Goal: Check status

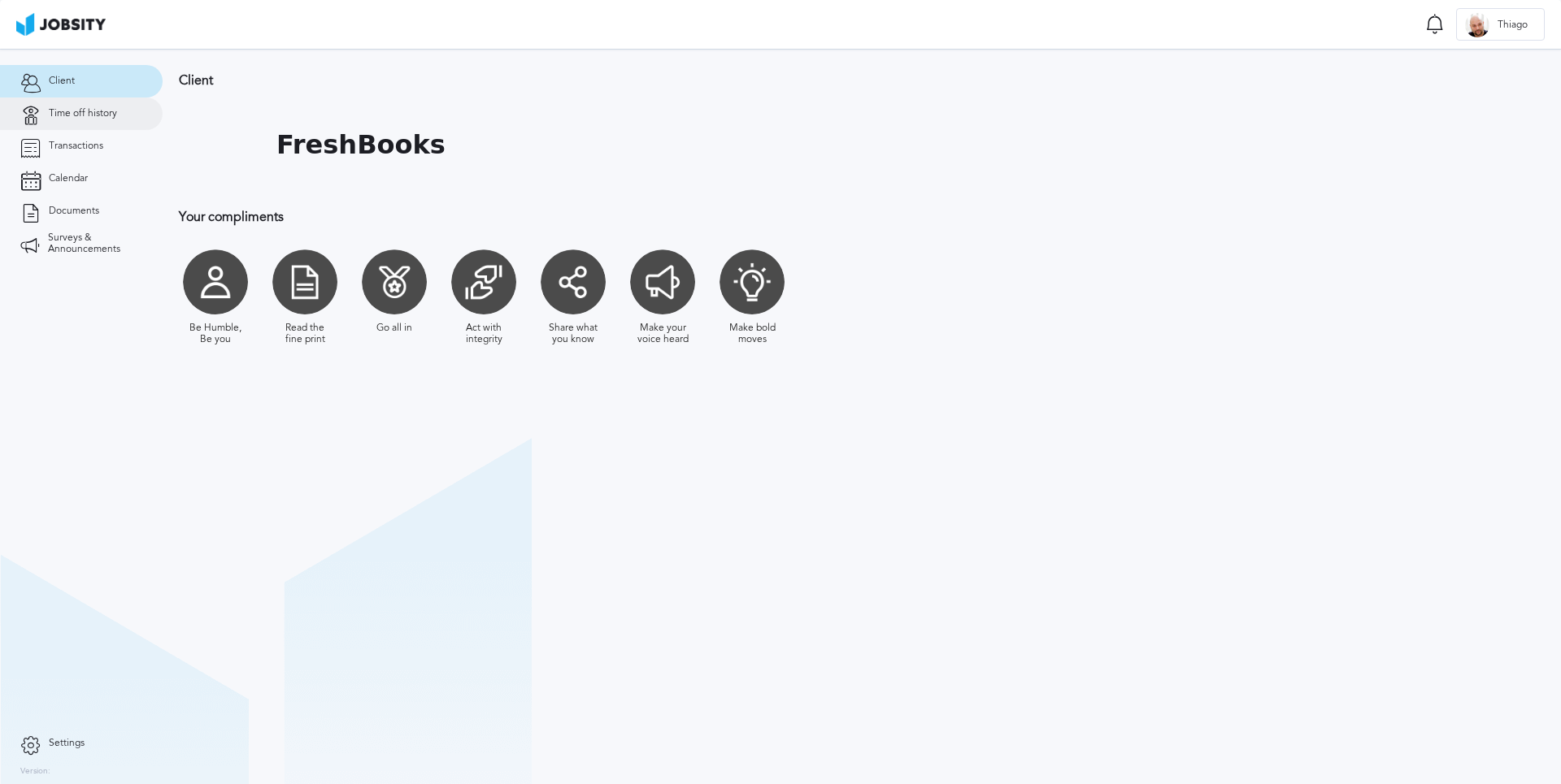
click at [111, 114] on span "Time off history" at bounding box center [83, 114] width 68 height 12
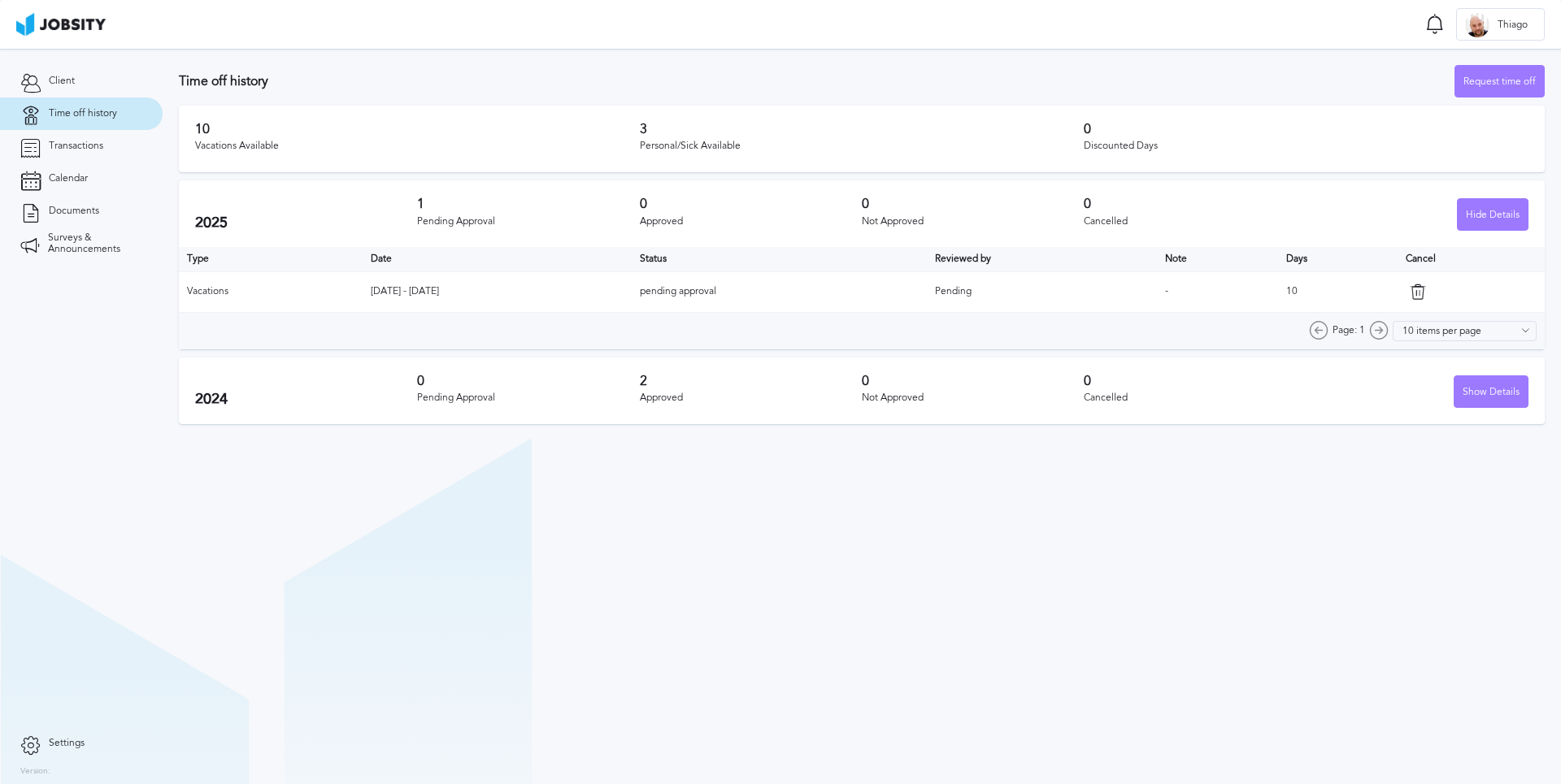
drag, startPoint x: 706, startPoint y: 243, endPoint x: 688, endPoint y: 241, distance: 18.1
click at [691, 241] on div "2025 1 Pending Approval 0 Approved 0 Not Approved 0 Cancelled Hide Details" at bounding box center [861, 214] width 1366 height 67
click at [664, 216] on div "Approved" at bounding box center [751, 222] width 222 height 12
click at [1192, 150] on div "Discounted Days" at bounding box center [1306, 147] width 445 height 12
click at [566, 224] on div "Pending Approval" at bounding box center [528, 222] width 222 height 12
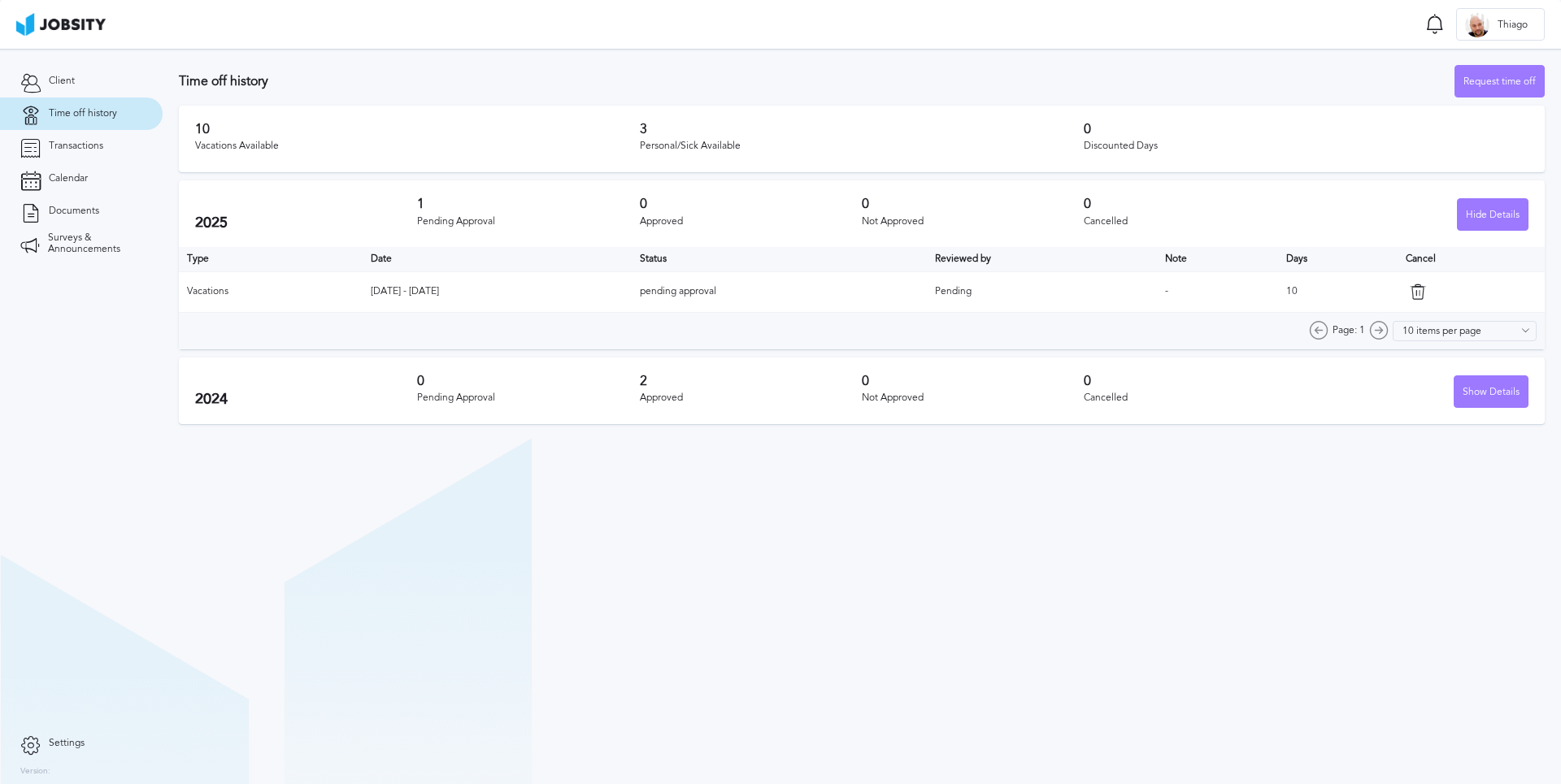
click at [670, 222] on div "Approved" at bounding box center [751, 222] width 222 height 12
click at [789, 219] on div "Approved" at bounding box center [751, 222] width 222 height 12
click at [405, 281] on td "[DATE] - [DATE]" at bounding box center [497, 291] width 269 height 41
